Goal: Navigation & Orientation: Find specific page/section

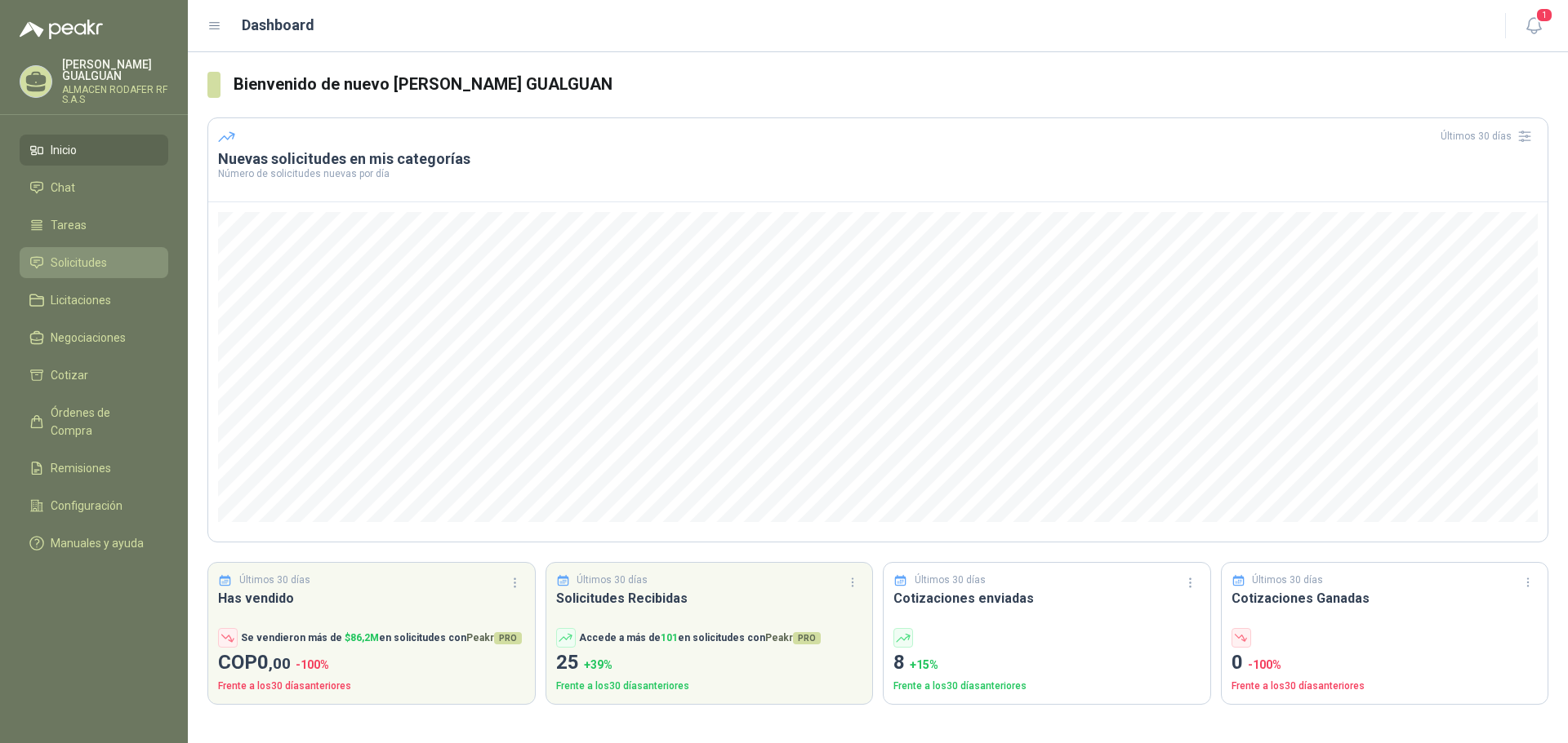
click at [96, 263] on span "Solicitudes" at bounding box center [78, 263] width 56 height 18
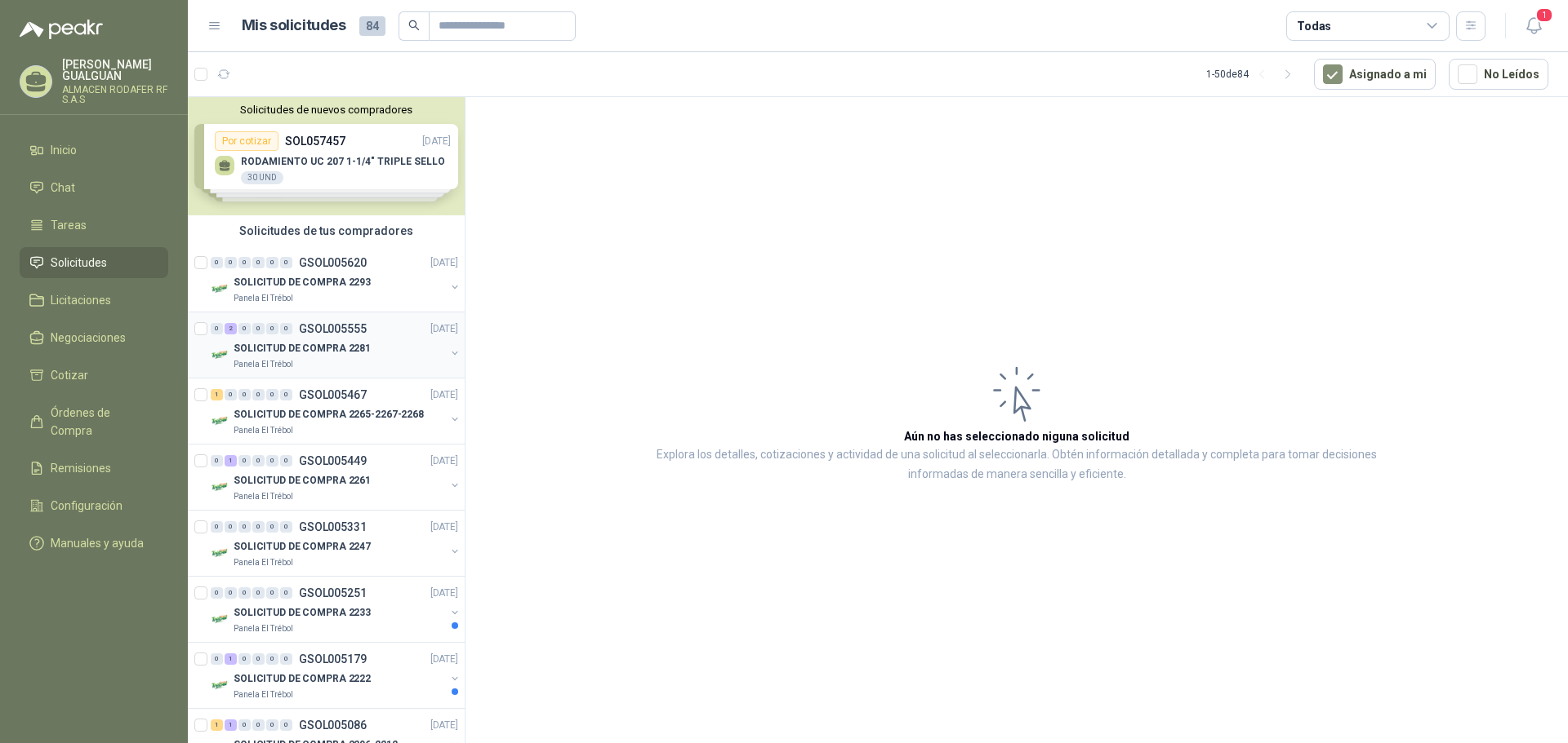
click at [356, 347] on p "SOLICITUD DE COMPRA 2281" at bounding box center [303, 349] width 137 height 15
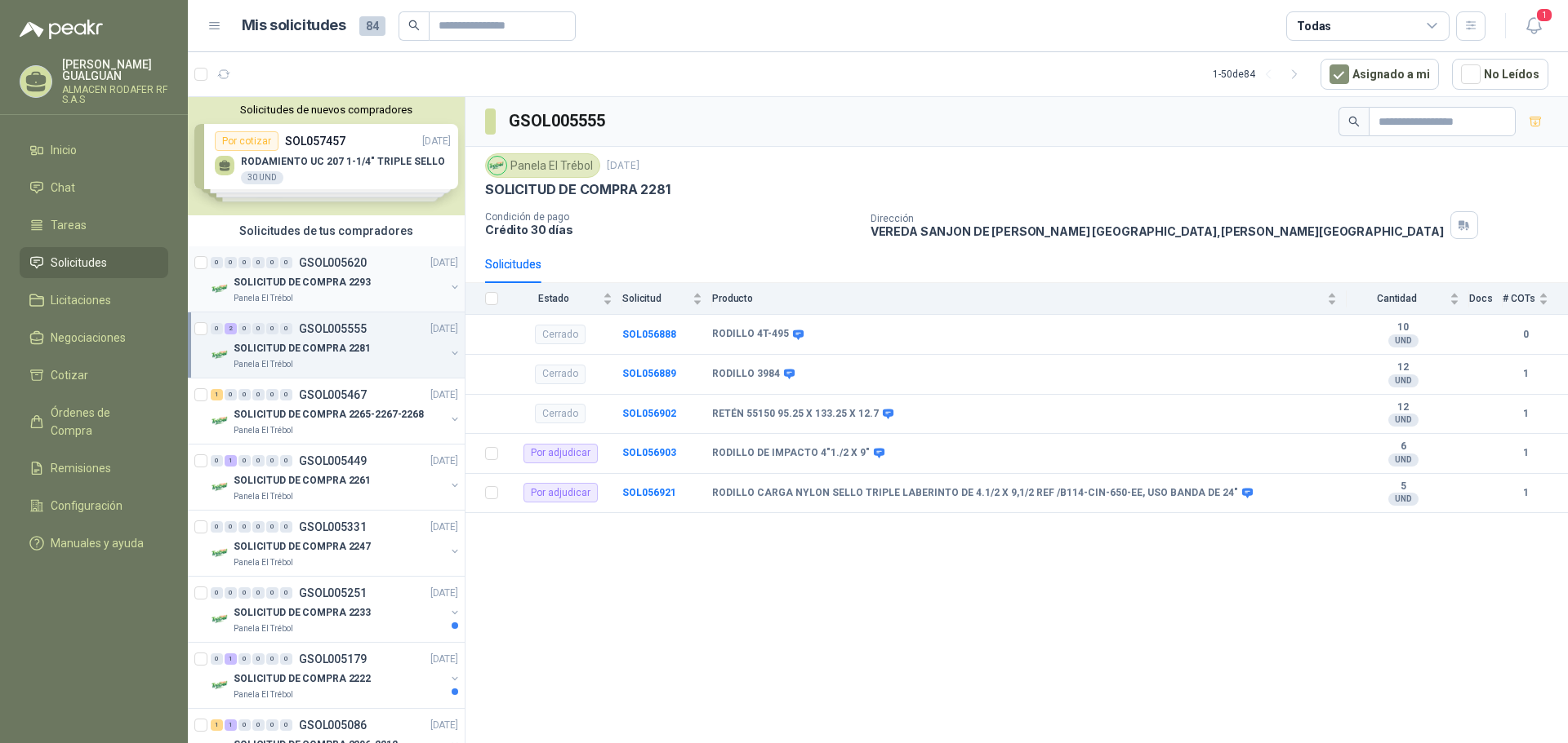
click at [345, 280] on p "SOLICITUD DE COMPRA 2293" at bounding box center [303, 283] width 137 height 15
